Goal: Information Seeking & Learning: Learn about a topic

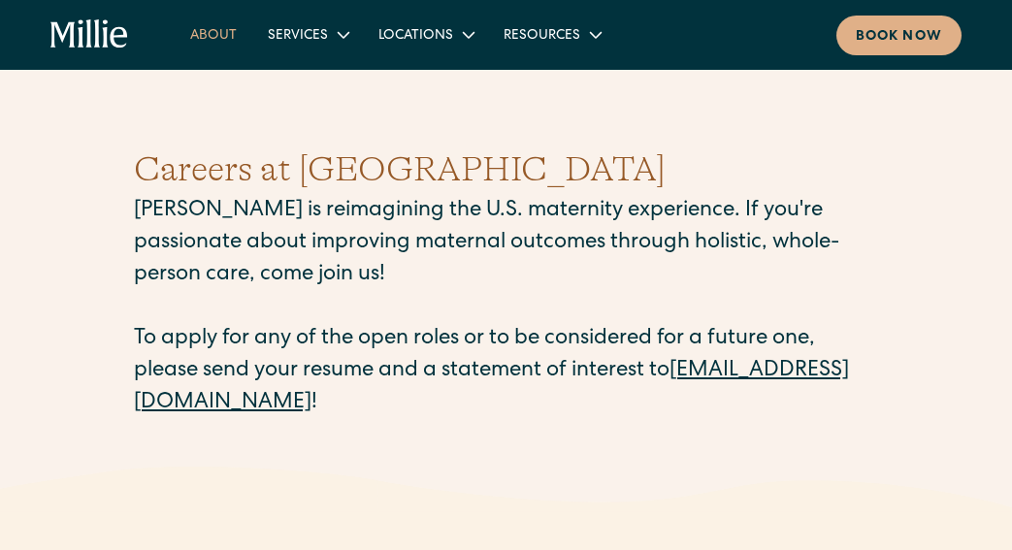
click at [217, 41] on link "About" at bounding box center [214, 34] width 78 height 32
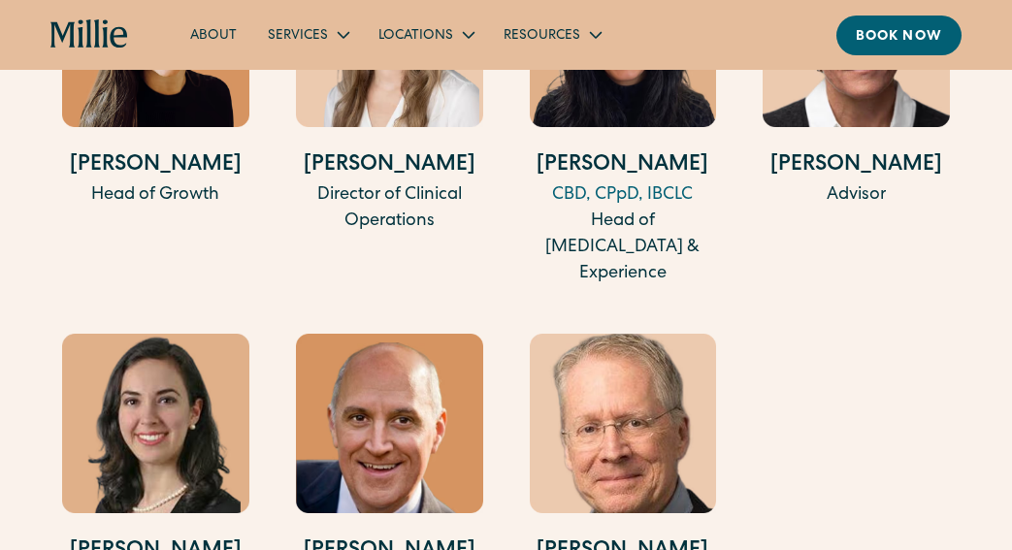
scroll to position [4188, 0]
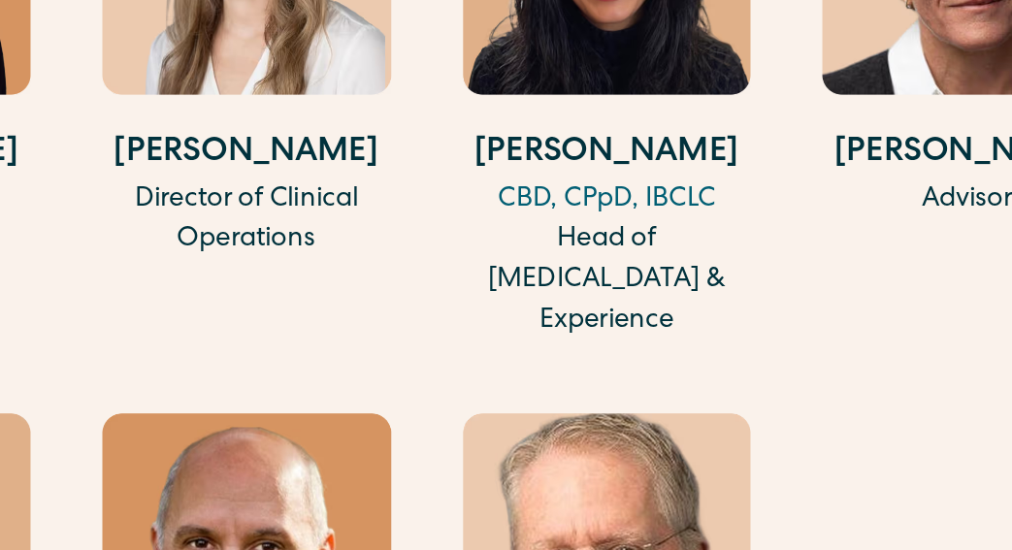
click at [616, 147] on img at bounding box center [623, 57] width 187 height 180
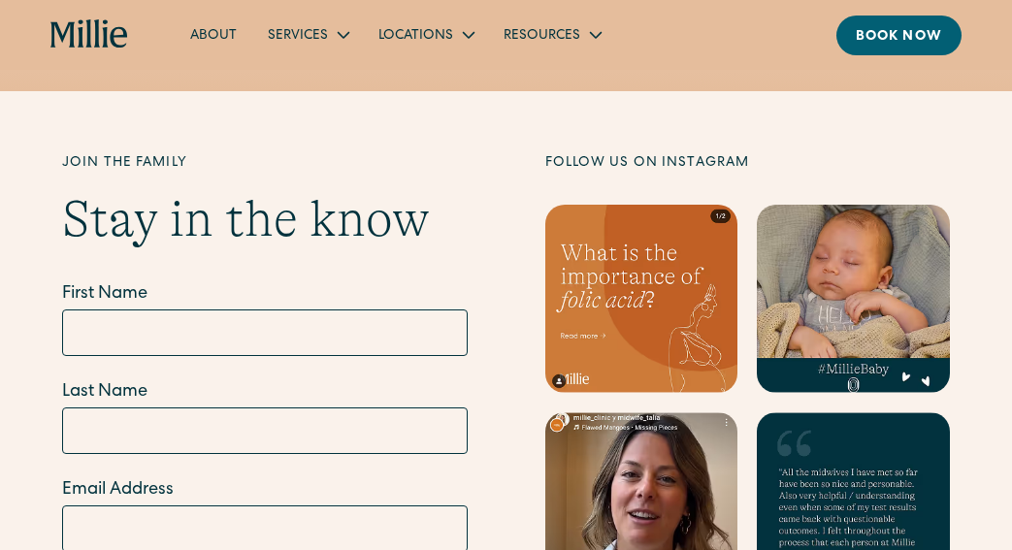
scroll to position [6218, 0]
